Goal: Check status

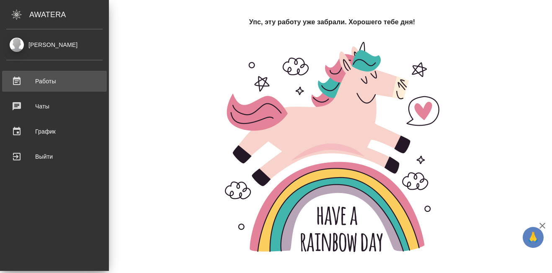
click at [15, 77] on div "Работы" at bounding box center [54, 81] width 96 height 13
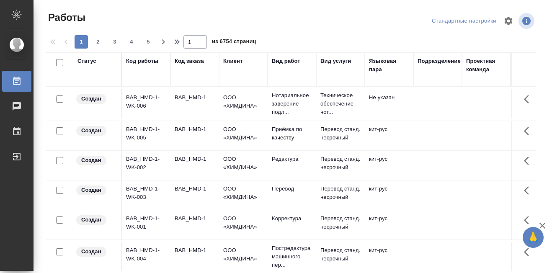
click at [207, 83] on th "Код заказа" at bounding box center [194, 69] width 49 height 34
click at [144, 64] on div "Код работы" at bounding box center [142, 61] width 32 height 8
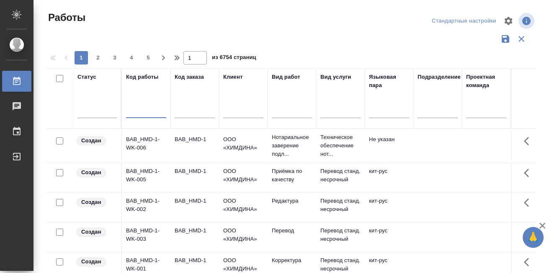
paste input "S_SNF-6899"
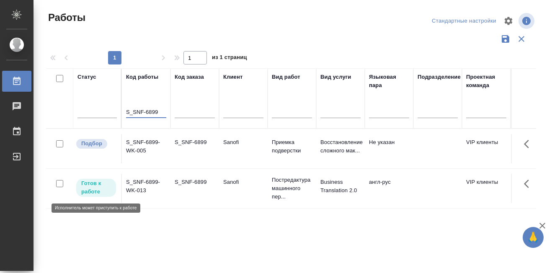
type input "S_SNF-6899"
click at [94, 189] on p "Готов к работе" at bounding box center [96, 187] width 30 height 17
click at [94, 188] on p "Готов к работе" at bounding box center [96, 187] width 30 height 17
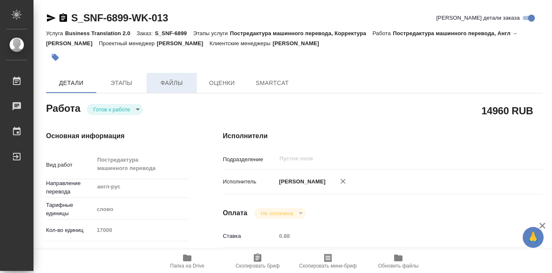
type textarea "x"
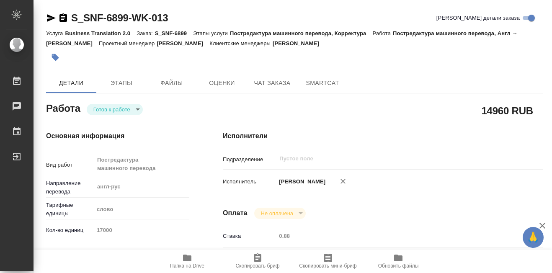
type textarea "x"
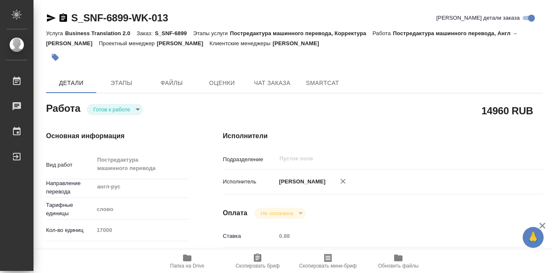
type textarea "x"
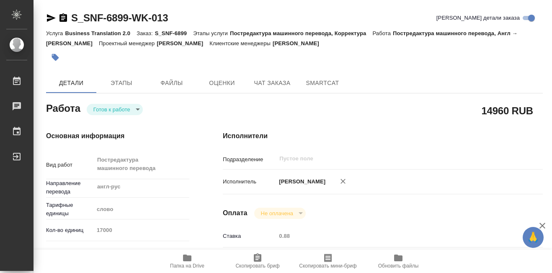
type textarea "x"
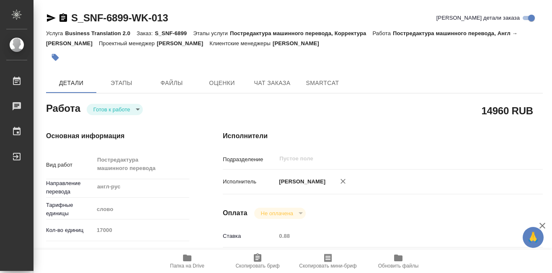
click at [187, 255] on icon "button" at bounding box center [187, 258] width 10 height 10
click at [186, 255] on icon "button" at bounding box center [187, 258] width 8 height 7
